Goal: Information Seeking & Learning: Learn about a topic

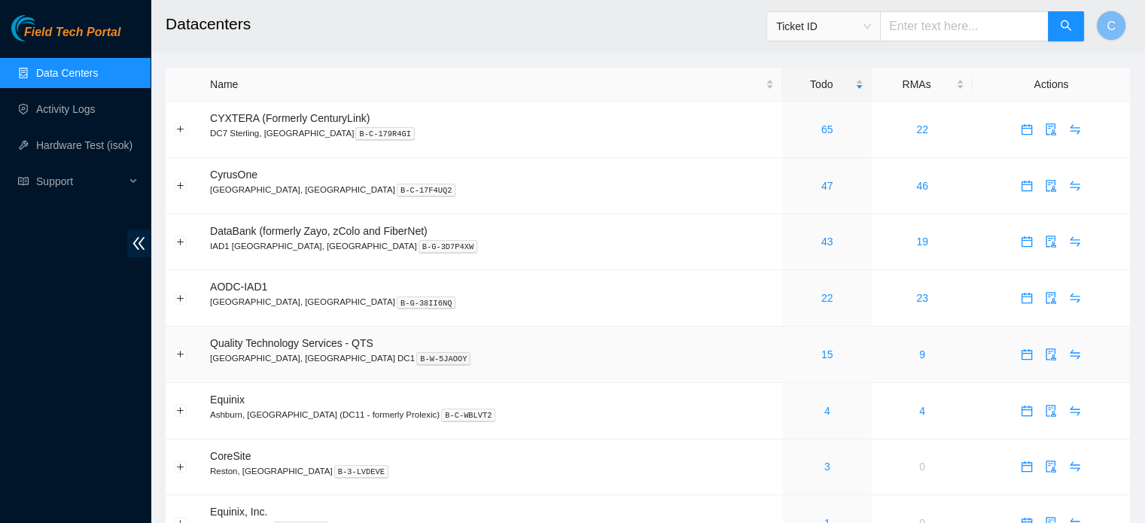
drag, startPoint x: 823, startPoint y: 379, endPoint x: 823, endPoint y: 360, distance: 19.6
click at [872, 360] on td "9" at bounding box center [922, 355] width 100 height 56
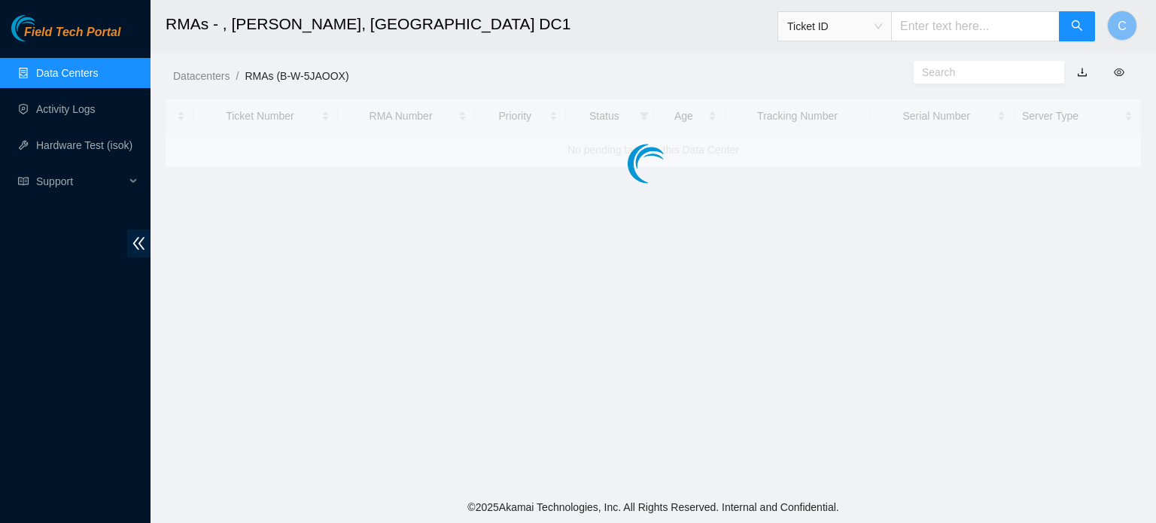
click at [98, 76] on link "Data Centers" at bounding box center [67, 73] width 62 height 12
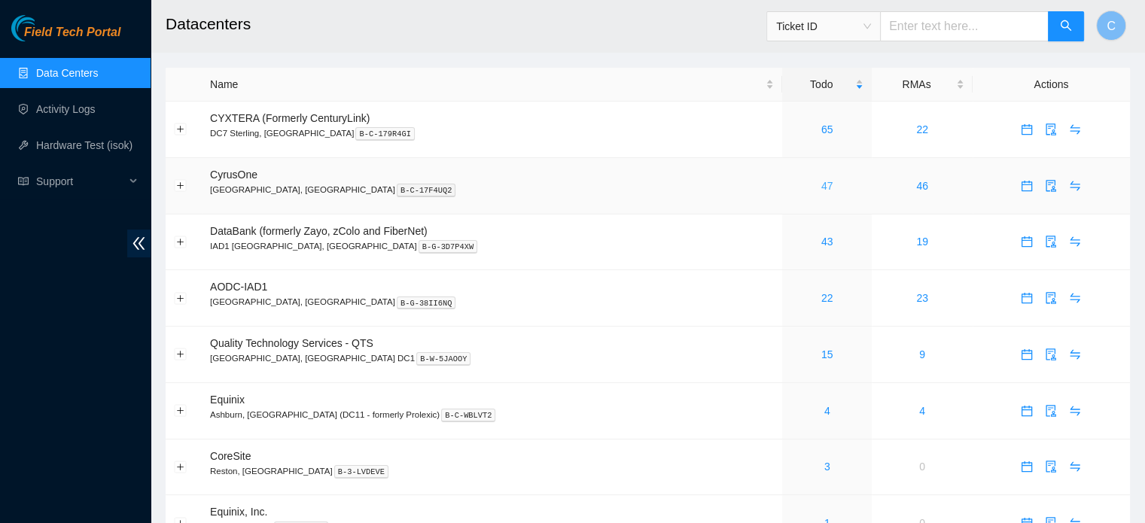
click at [821, 188] on link "47" at bounding box center [827, 186] width 12 height 12
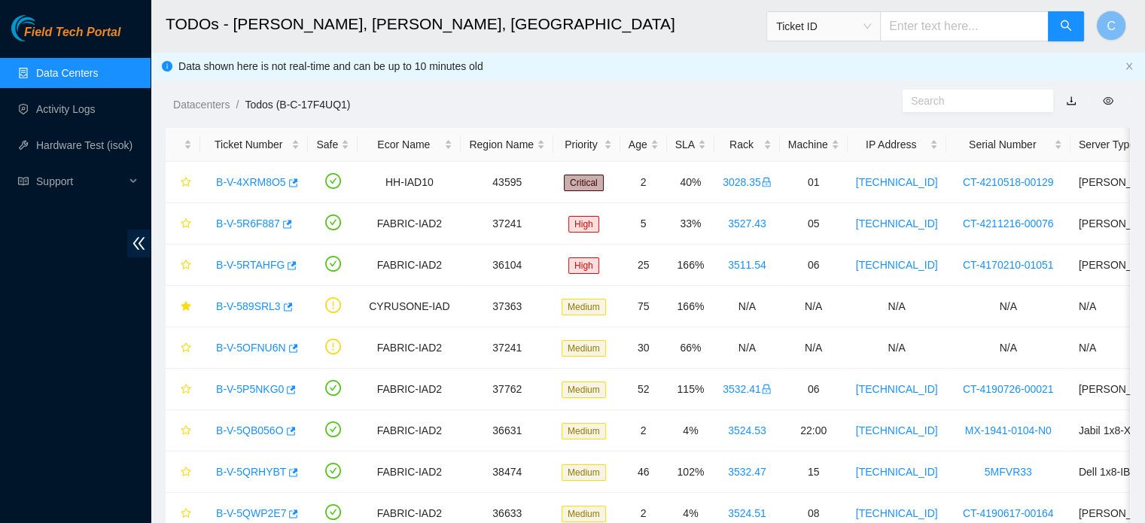
click at [98, 68] on link "Data Centers" at bounding box center [67, 73] width 62 height 12
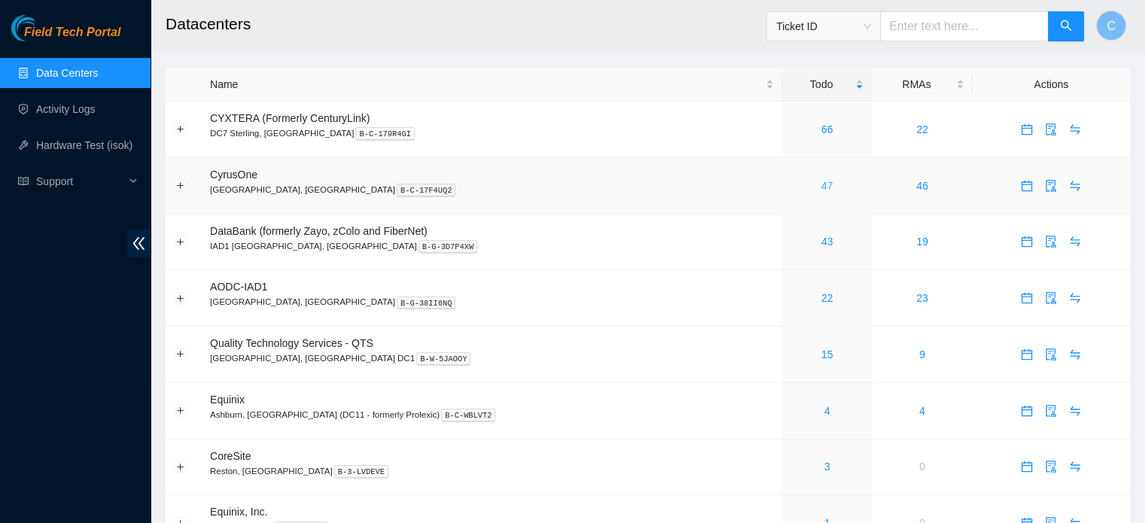
click at [821, 185] on link "47" at bounding box center [827, 186] width 12 height 12
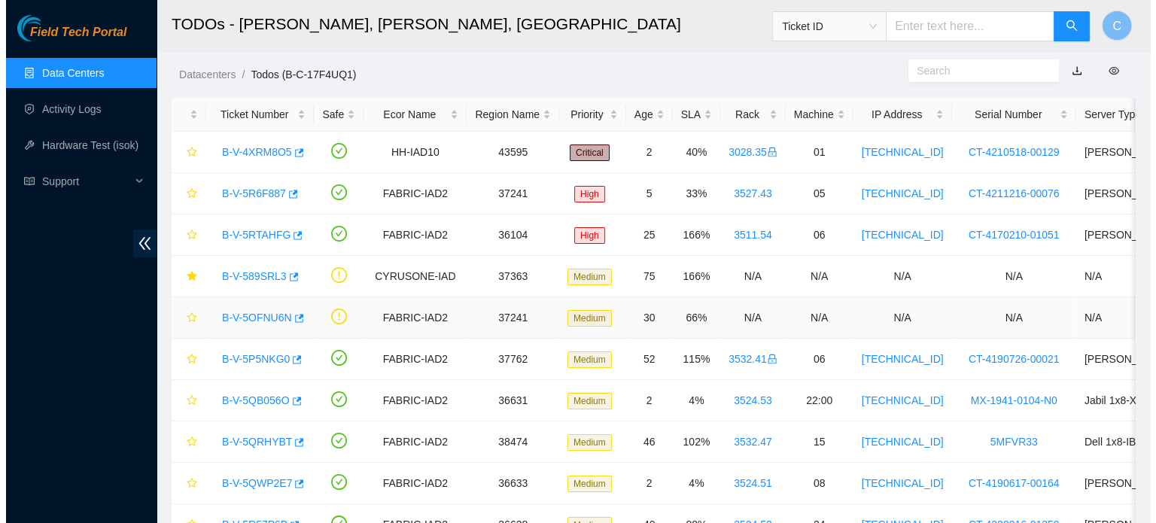
scroll to position [42, 0]
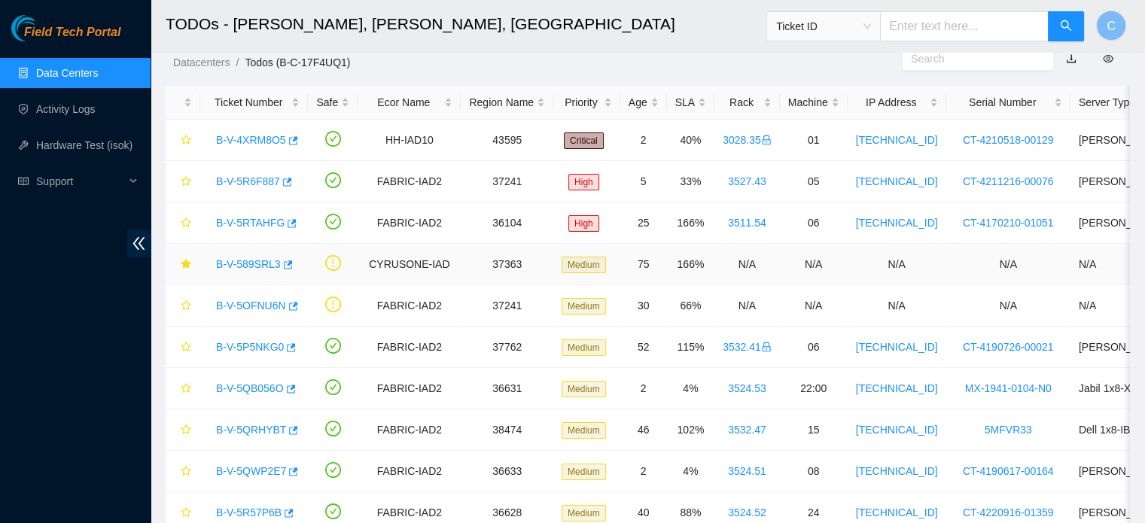
click at [247, 258] on link "B-V-589SRL3" at bounding box center [248, 264] width 65 height 12
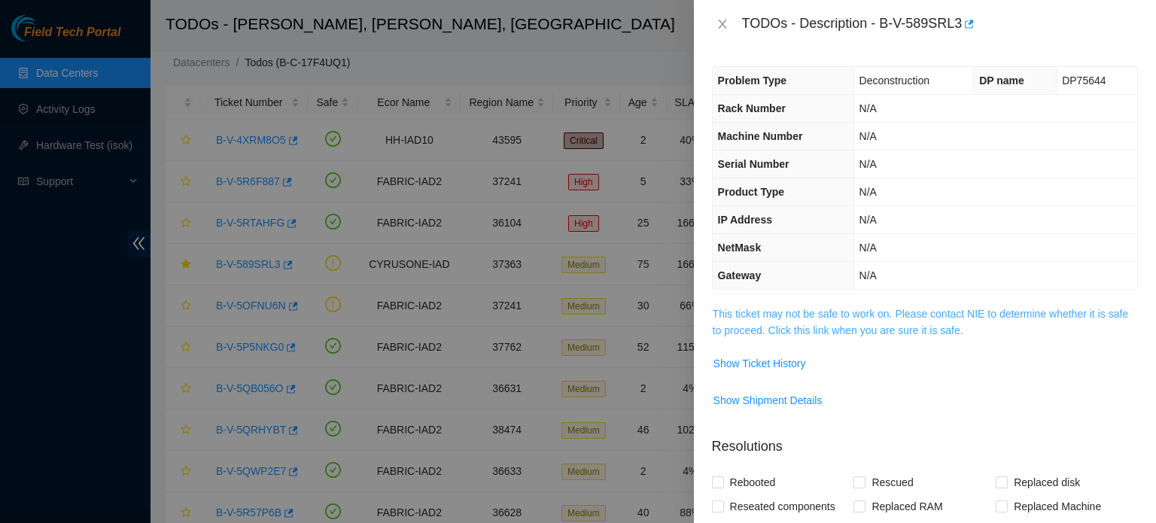
click at [872, 308] on link "This ticket may not be safe to work on. Please contact NIE to determine whether…" at bounding box center [920, 322] width 415 height 29
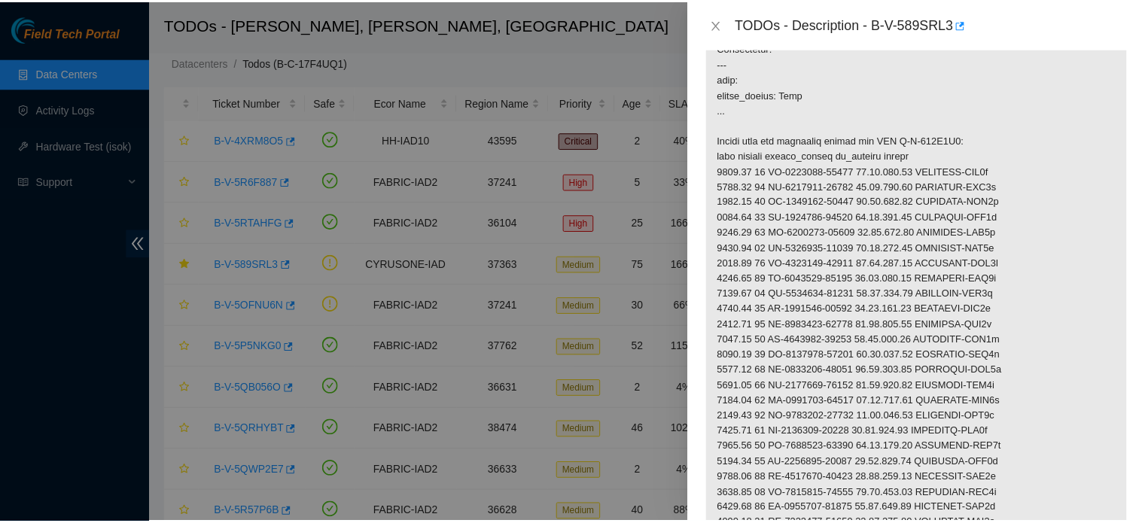
scroll to position [321, 0]
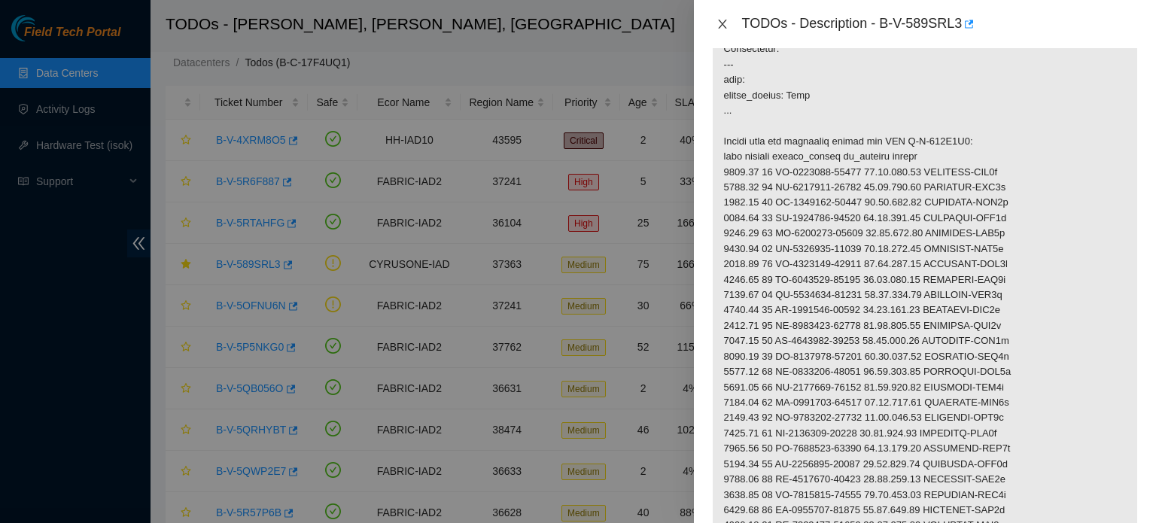
click at [723, 23] on icon "close" at bounding box center [723, 24] width 12 height 12
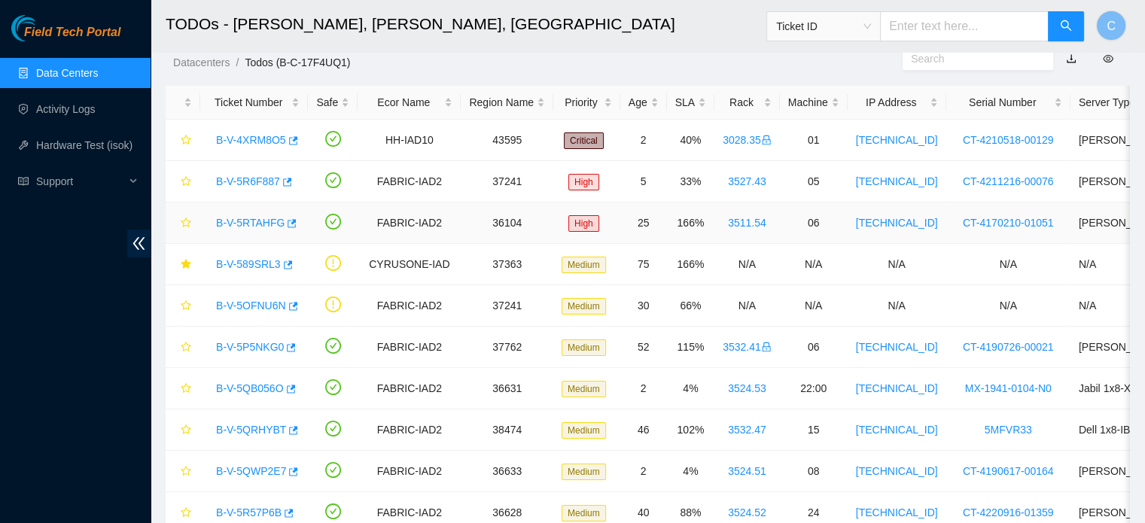
scroll to position [0, 0]
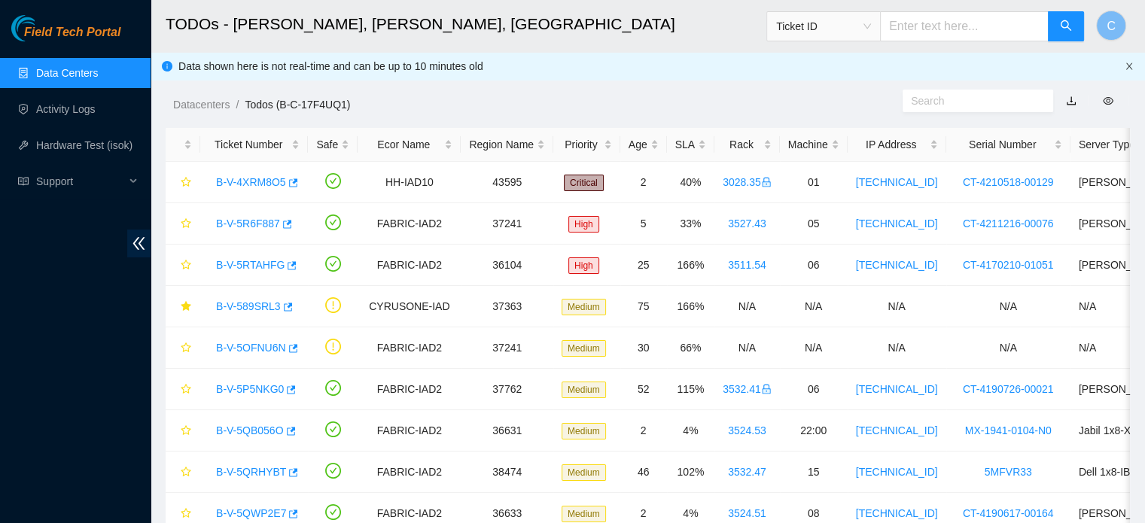
click at [1128, 67] on icon "close" at bounding box center [1129, 65] width 6 height 7
